Goal: Transaction & Acquisition: Purchase product/service

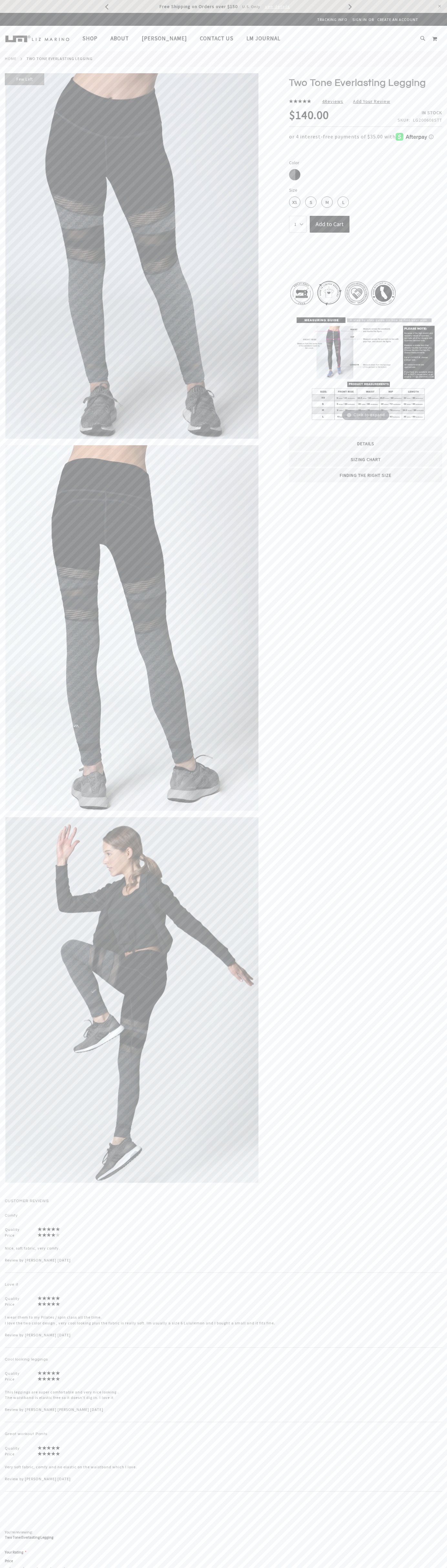
click at [214, 38] on span "Contact Us" at bounding box center [216, 38] width 33 height 7
click at [295, 175] on div "Slate/Black" at bounding box center [294, 175] width 12 height 12
type input "21"
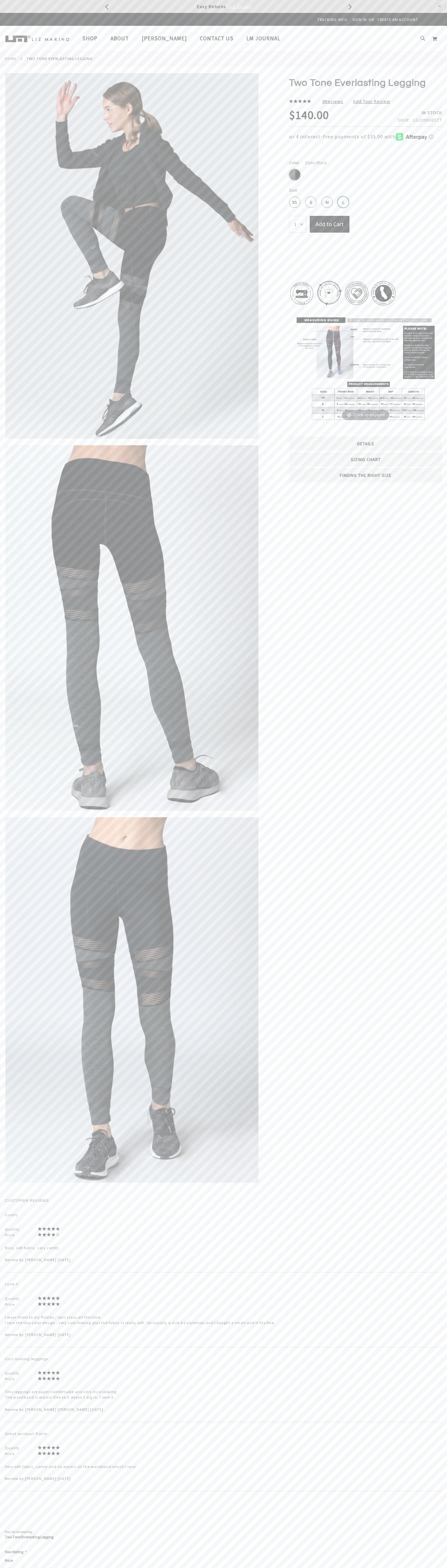
click at [343, 202] on div "L" at bounding box center [343, 202] width 12 height 12
type input "11"
